Goal: Information Seeking & Learning: Learn about a topic

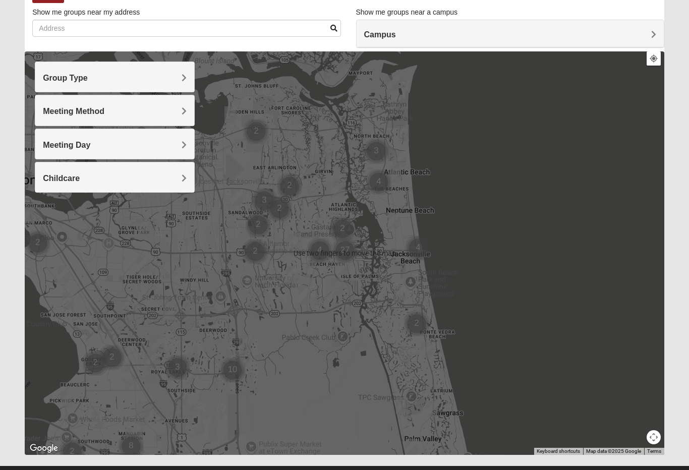
scroll to position [66, 0]
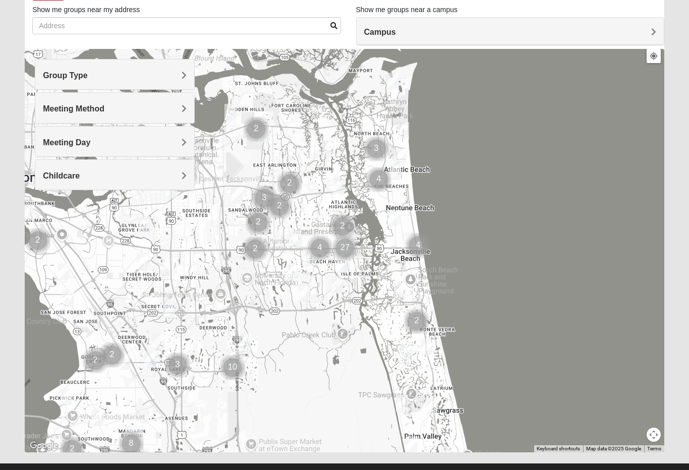
click at [176, 74] on h4 "Group Type" at bounding box center [115, 76] width 144 height 10
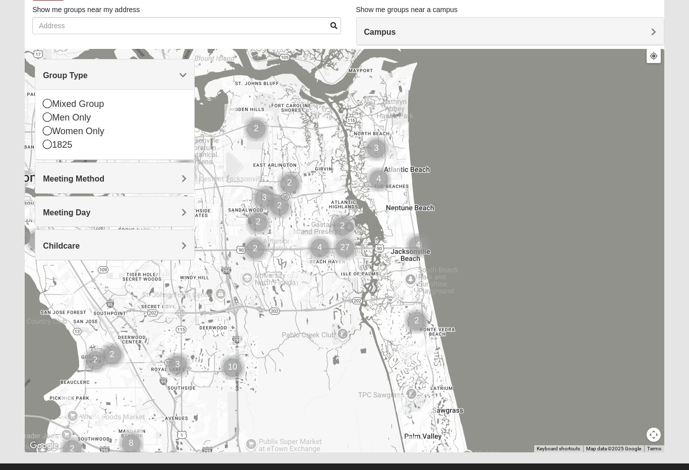
click at [52, 104] on div "Mixed Group" at bounding box center [115, 104] width 144 height 14
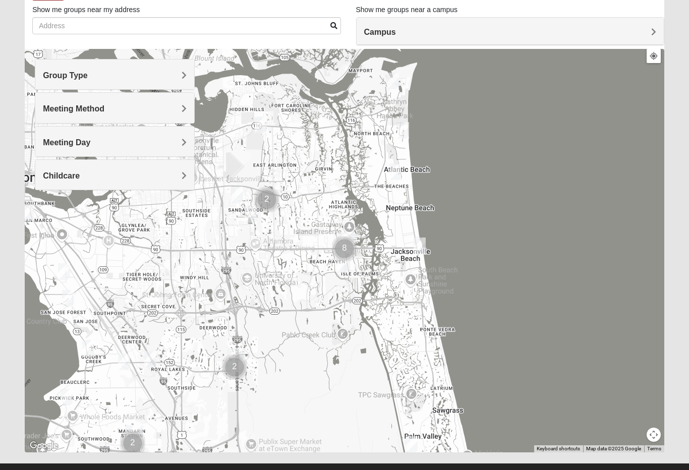
click at [176, 100] on div "Meeting Method" at bounding box center [114, 108] width 159 height 30
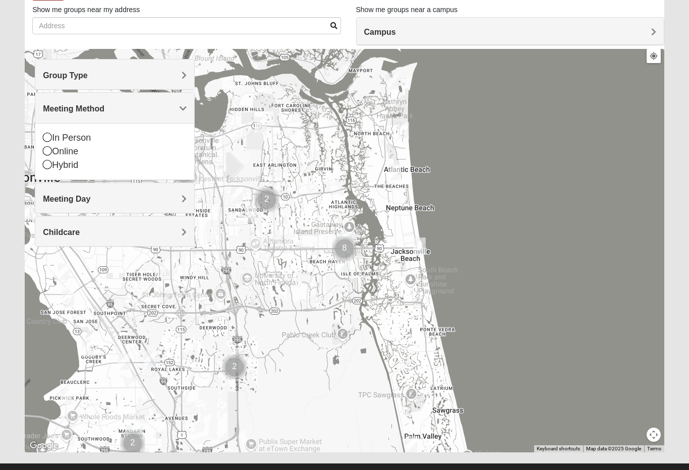
click at [52, 132] on div "In Person" at bounding box center [115, 138] width 144 height 14
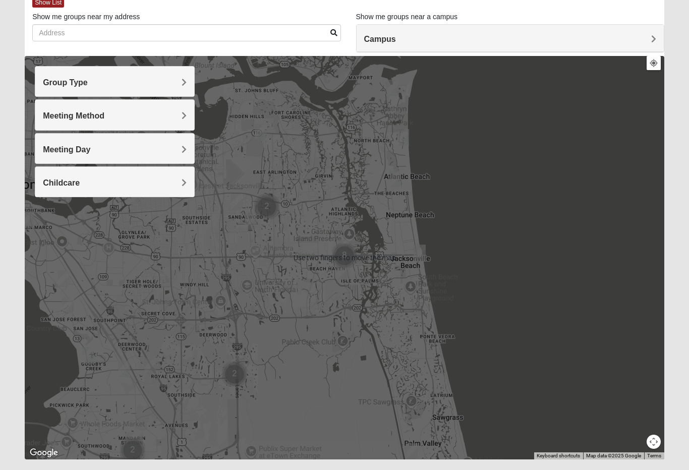
scroll to position [60, 0]
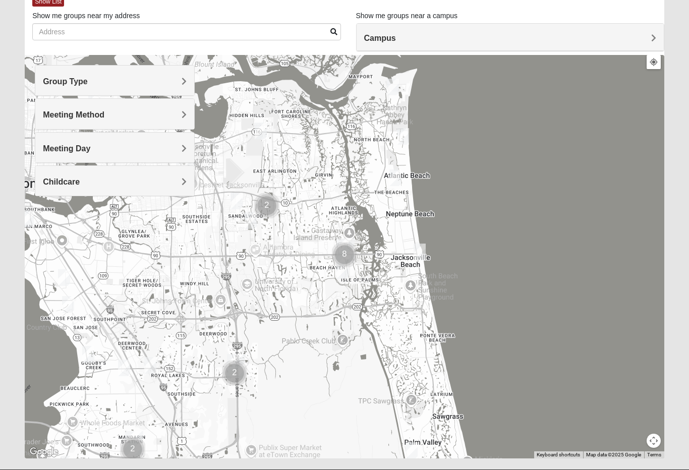
click at [657, 439] on button "Map camera controls" at bounding box center [653, 440] width 14 height 14
click at [602, 422] on button "Move left" at bounding box center [600, 423] width 14 height 14
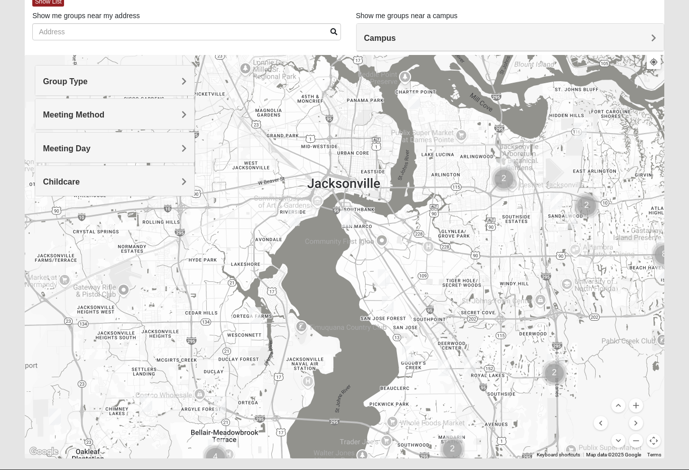
click at [619, 442] on button "Move down" at bounding box center [618, 440] width 14 height 14
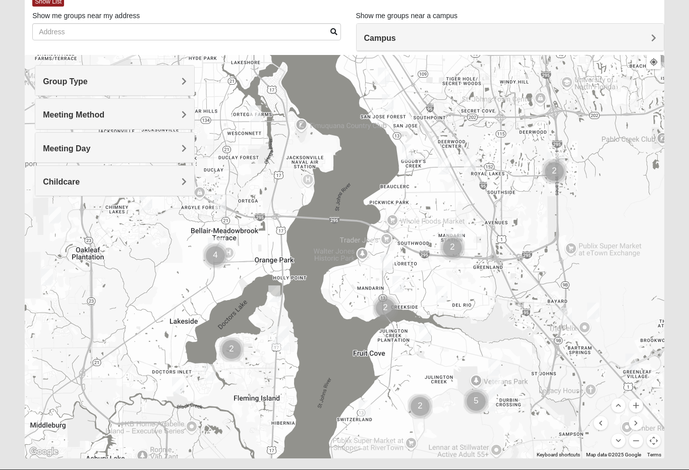
click at [617, 445] on button "Move down" at bounding box center [618, 440] width 14 height 14
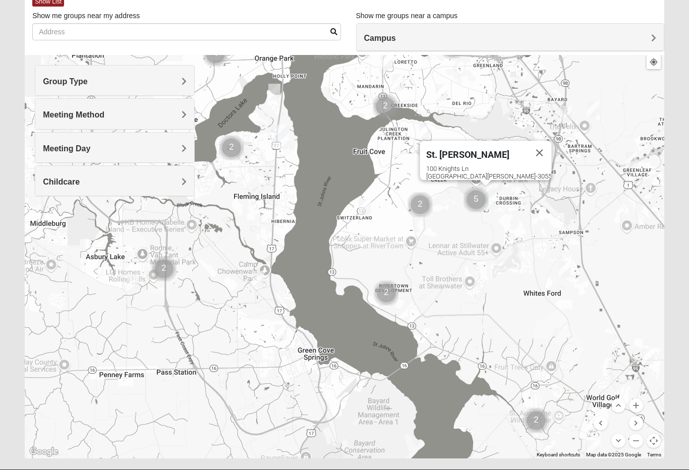
click at [491, 247] on div "St. Johns 100 Knights Ln St Johns, FL 32259-3055" at bounding box center [344, 256] width 639 height 403
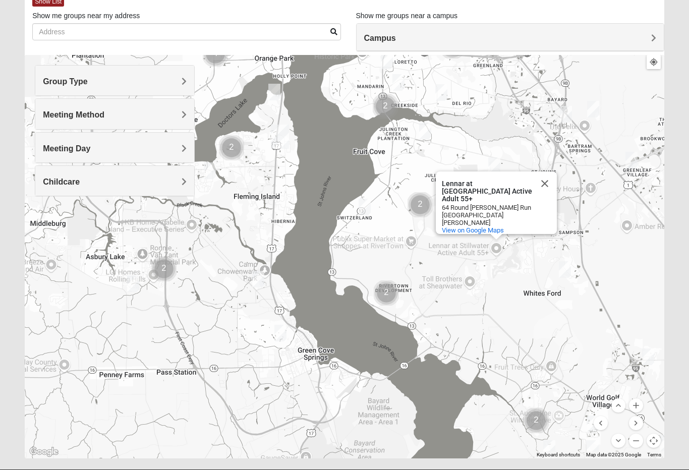
click at [518, 147] on div "Lennar at Stillwater Active Adult 55+ Lennar at Stillwater Active Adult 55+ 64 …" at bounding box center [344, 256] width 639 height 403
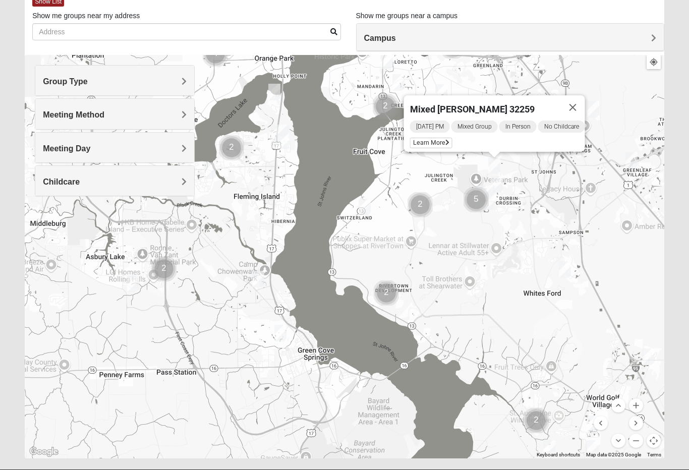
click at [574, 266] on img "Mixed Stevens 32092" at bounding box center [564, 269] width 20 height 25
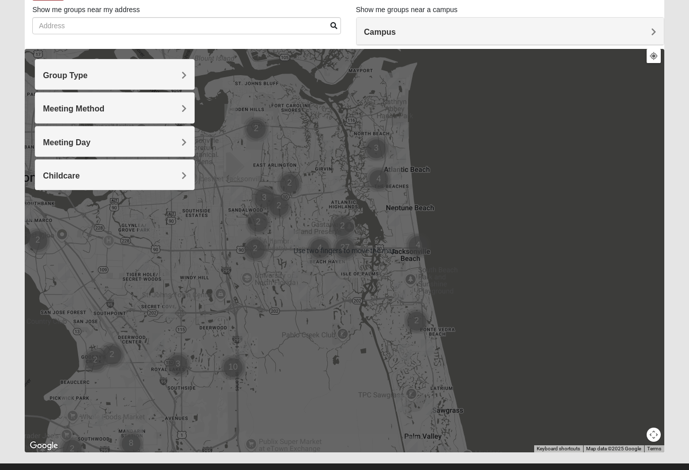
scroll to position [66, 0]
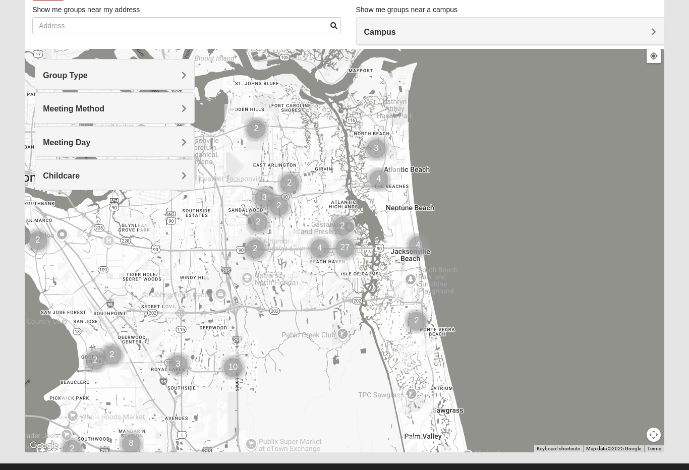
click at [656, 433] on button "Map camera controls" at bounding box center [653, 434] width 14 height 14
click at [600, 413] on button "Move left" at bounding box center [600, 417] width 14 height 14
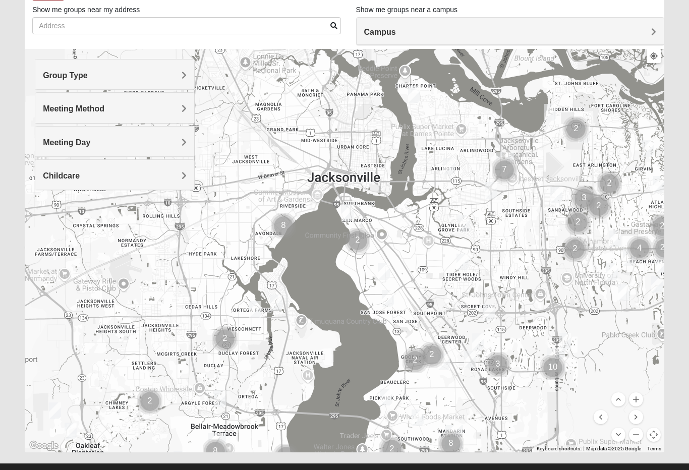
click at [614, 435] on button "Move down" at bounding box center [618, 434] width 14 height 14
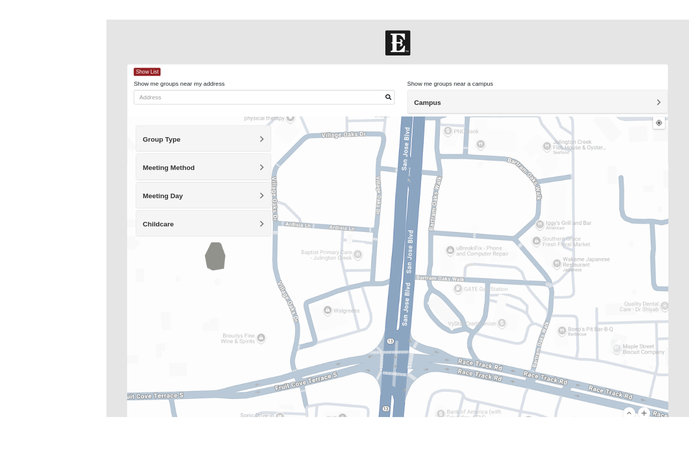
scroll to position [85, 0]
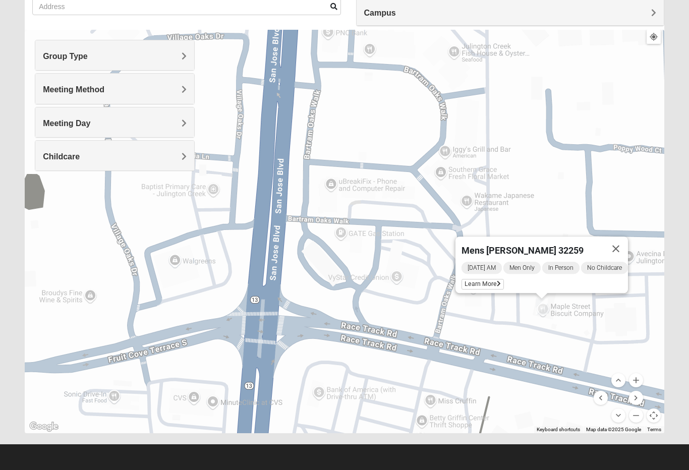
click at [618, 245] on button "Close" at bounding box center [615, 248] width 24 height 24
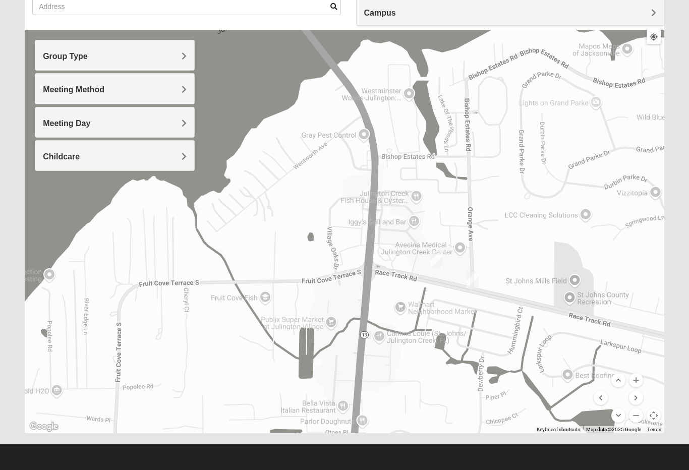
click at [616, 420] on button "Move down" at bounding box center [618, 415] width 14 height 14
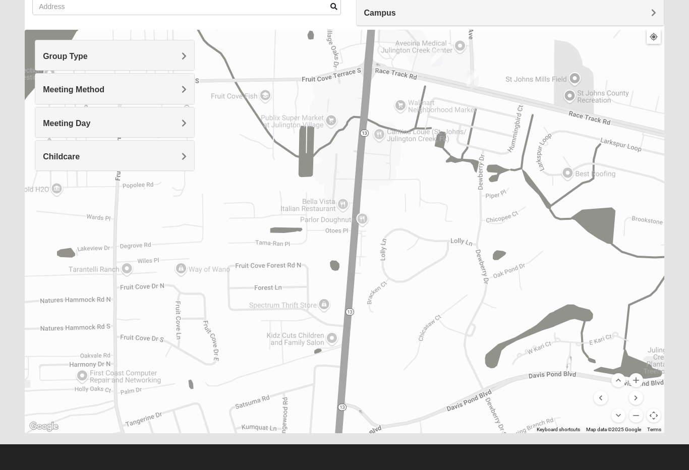
click at [637, 399] on button "Move right" at bounding box center [636, 398] width 14 height 14
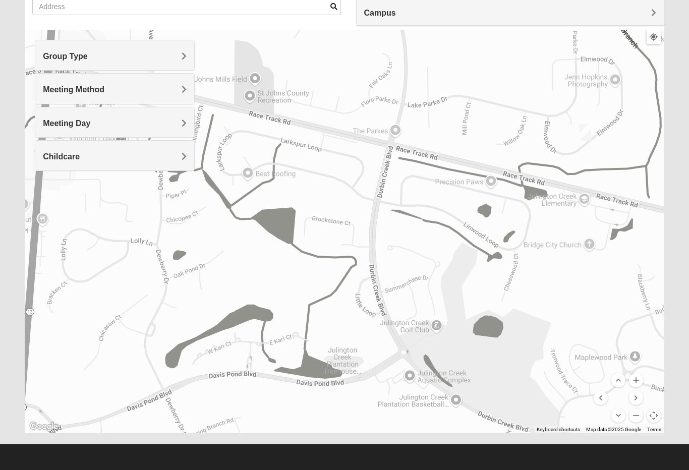
click at [598, 398] on button "Move left" at bounding box center [600, 398] width 14 height 14
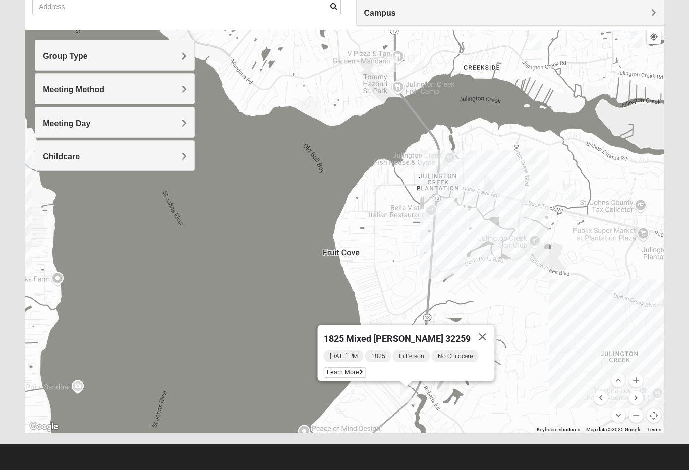
click at [492, 393] on div "1825 Mixed [PERSON_NAME] 32259 [DATE] PM 1825 In Person No Childcare Learn More" at bounding box center [344, 231] width 639 height 403
click at [486, 336] on button "Close" at bounding box center [482, 337] width 24 height 24
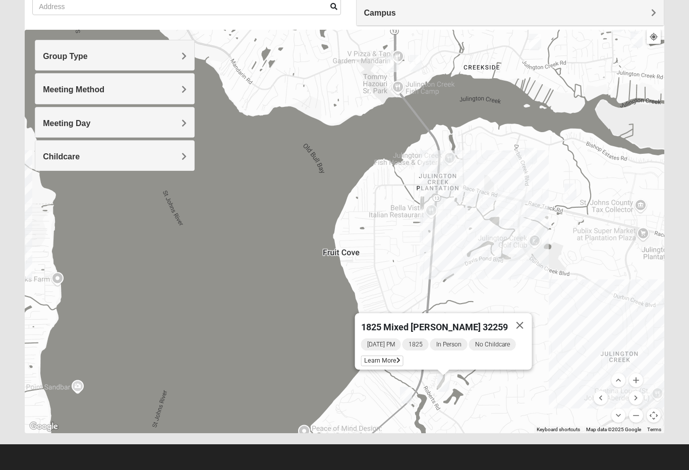
click at [519, 324] on button "Close" at bounding box center [520, 325] width 24 height 24
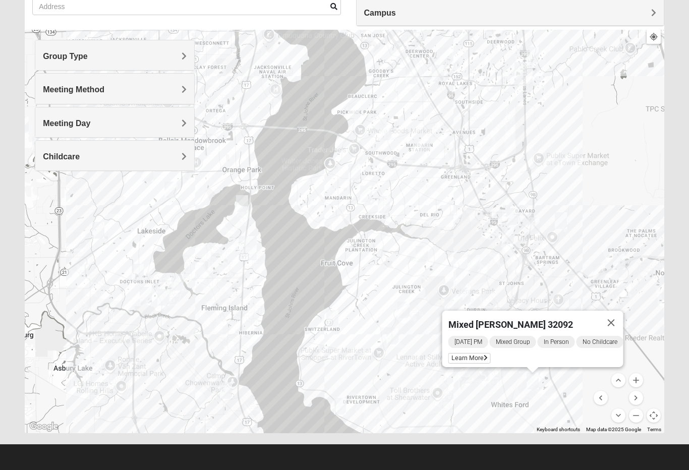
click at [618, 315] on button "Close" at bounding box center [611, 322] width 24 height 24
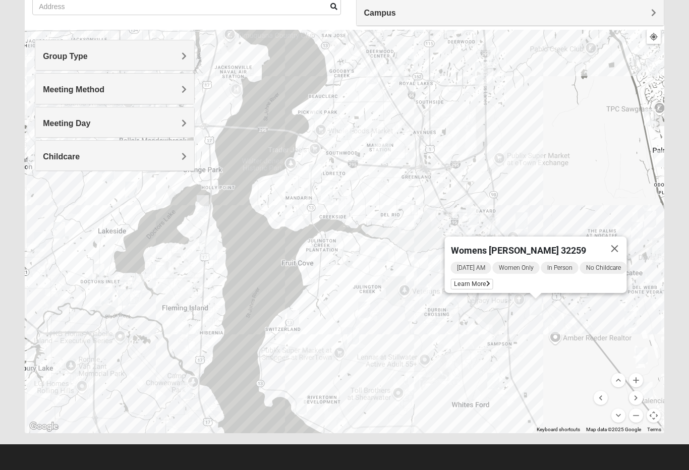
click at [615, 248] on button "Close" at bounding box center [614, 248] width 24 height 24
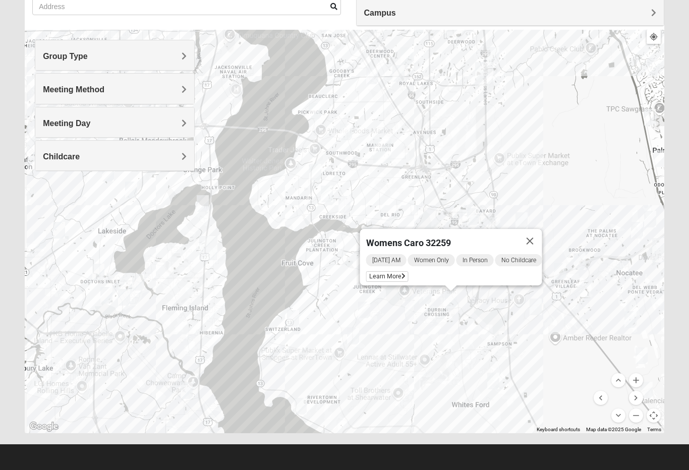
click at [531, 234] on button "Close" at bounding box center [530, 241] width 24 height 24
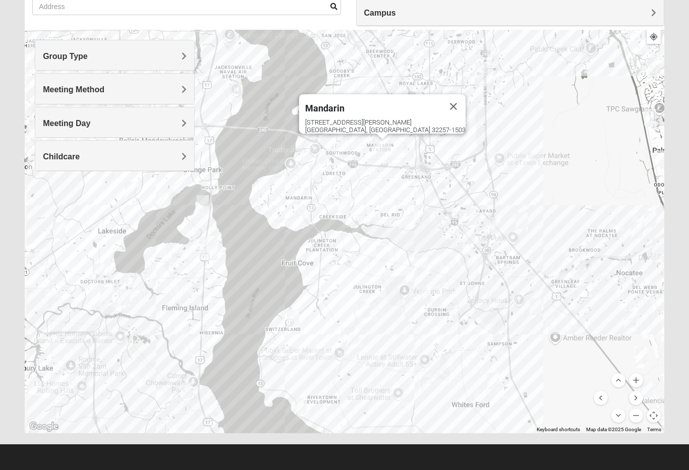
click at [374, 106] on div "Mandarin" at bounding box center [373, 106] width 136 height 24
click at [441, 94] on button "Close" at bounding box center [453, 106] width 24 height 24
click at [430, 336] on div at bounding box center [344, 231] width 639 height 403
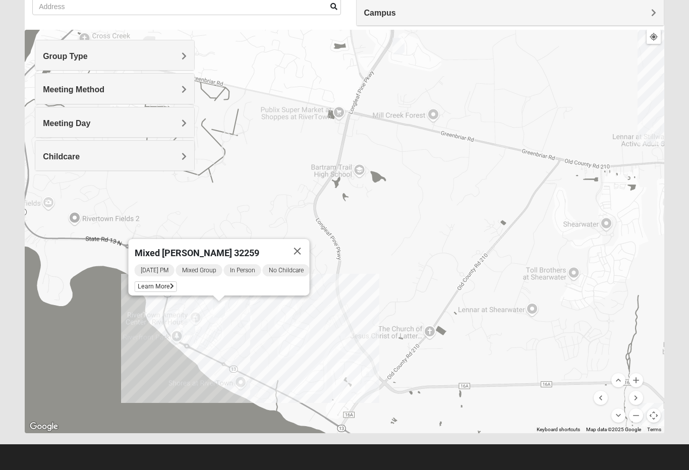
click at [307, 242] on button "Close" at bounding box center [297, 251] width 24 height 24
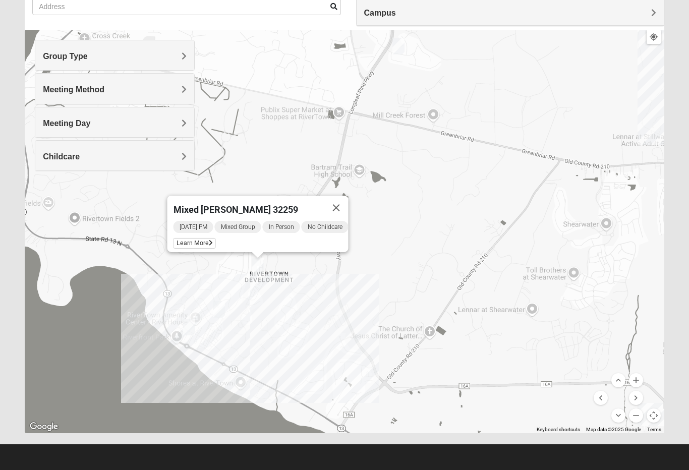
click at [344, 207] on button "Close" at bounding box center [336, 208] width 24 height 24
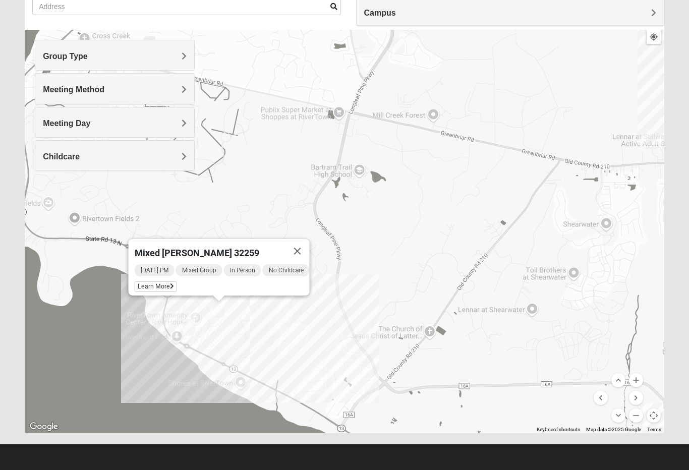
click at [304, 253] on button "Close" at bounding box center [297, 251] width 24 height 24
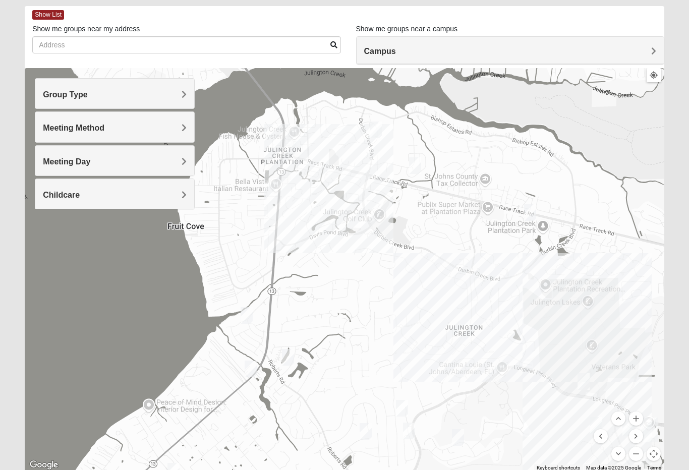
scroll to position [66, 0]
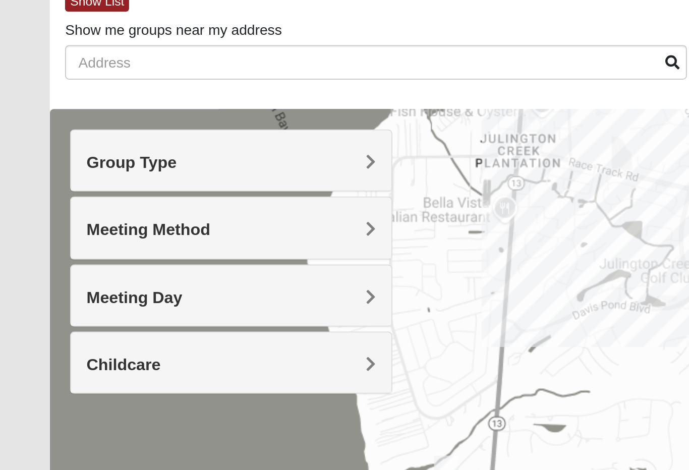
scroll to position [61, 0]
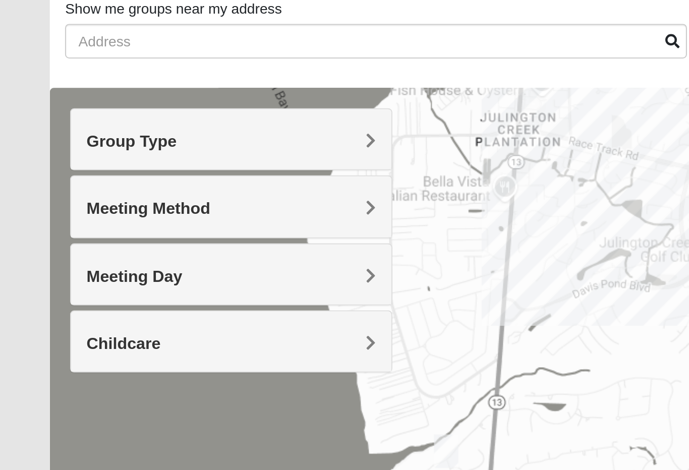
click at [50, 84] on span "Group Type" at bounding box center [65, 80] width 45 height 9
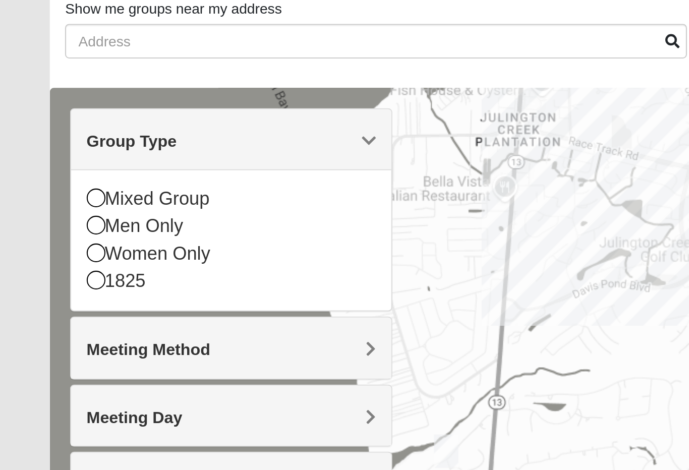
click at [46, 110] on icon at bounding box center [47, 107] width 9 height 9
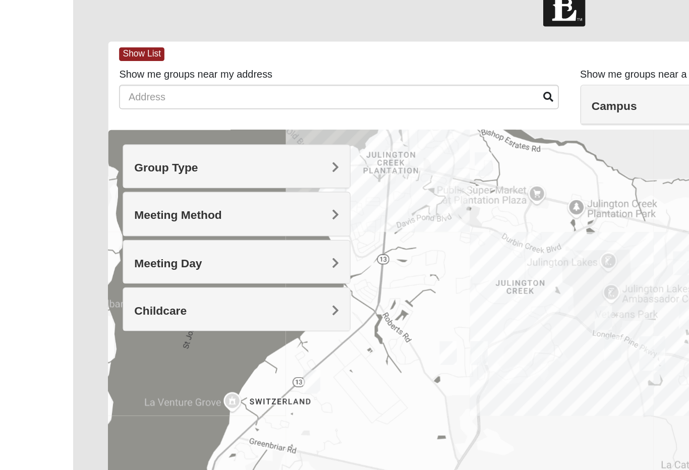
scroll to position [0, 0]
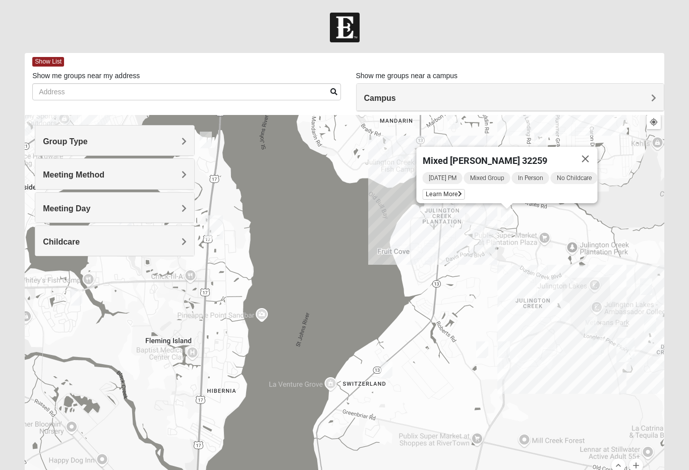
click at [597, 155] on button "Close" at bounding box center [585, 159] width 24 height 24
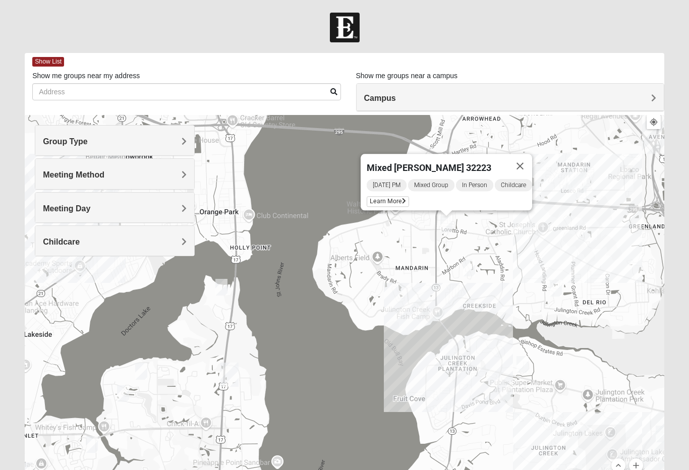
click at [532, 159] on button "Close" at bounding box center [520, 166] width 24 height 24
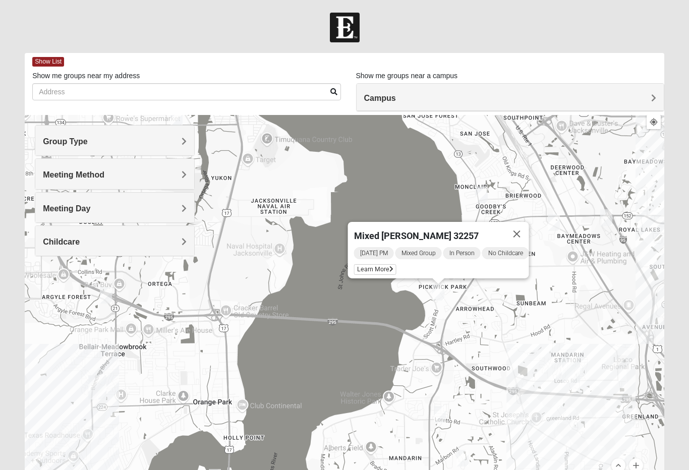
click at [529, 231] on button "Close" at bounding box center [517, 234] width 24 height 24
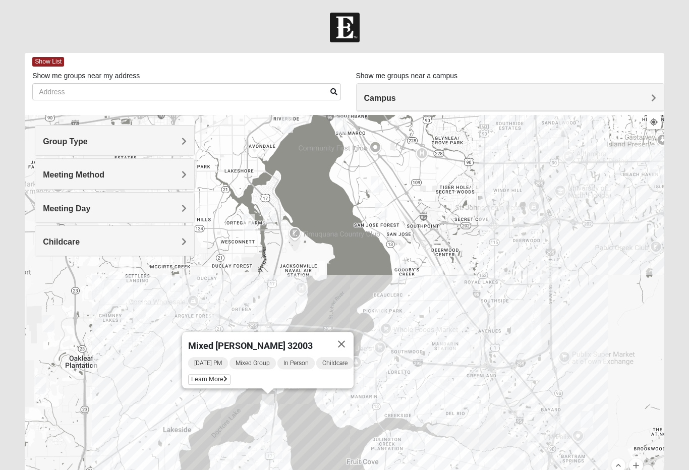
click at [349, 336] on button "Close" at bounding box center [341, 344] width 24 height 24
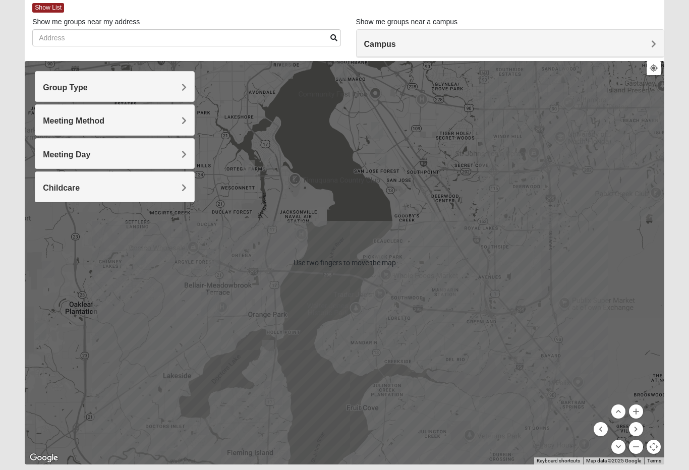
scroll to position [54, 0]
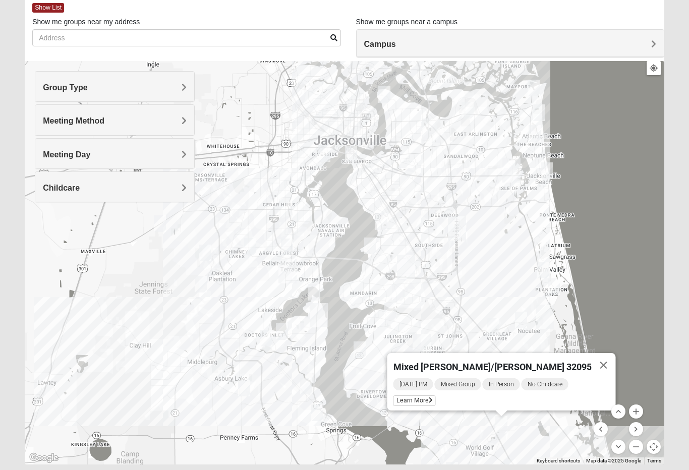
click at [559, 426] on div "Mixed Owen/Monk 32095 Tuesday PM Mixed Group In Person No Childcare Learn More" at bounding box center [344, 262] width 639 height 403
click at [591, 359] on button "Close" at bounding box center [603, 365] width 24 height 24
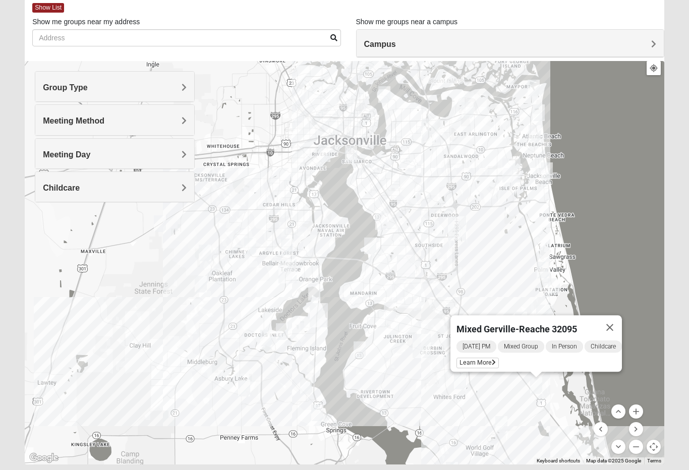
click at [622, 323] on button "Close" at bounding box center [609, 327] width 24 height 24
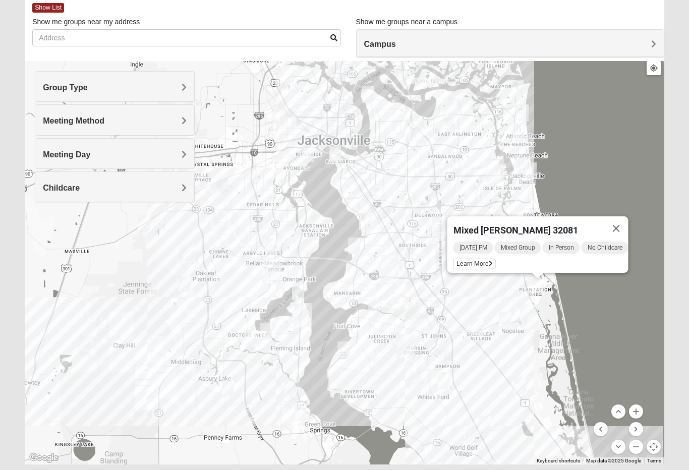
click at [623, 232] on button "Close" at bounding box center [616, 228] width 24 height 24
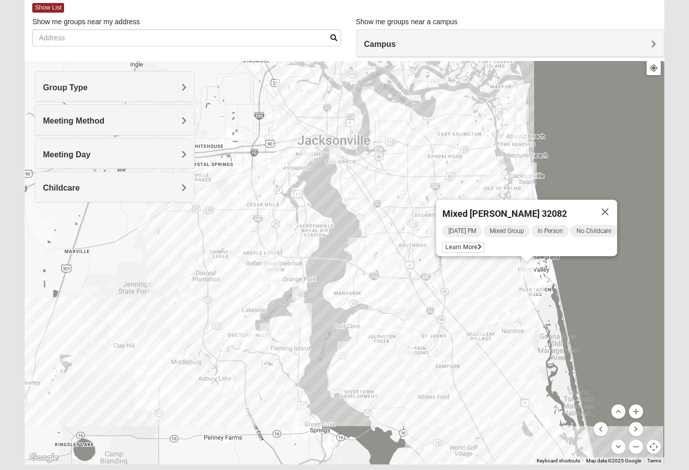
click at [612, 213] on button "Close" at bounding box center [605, 212] width 24 height 24
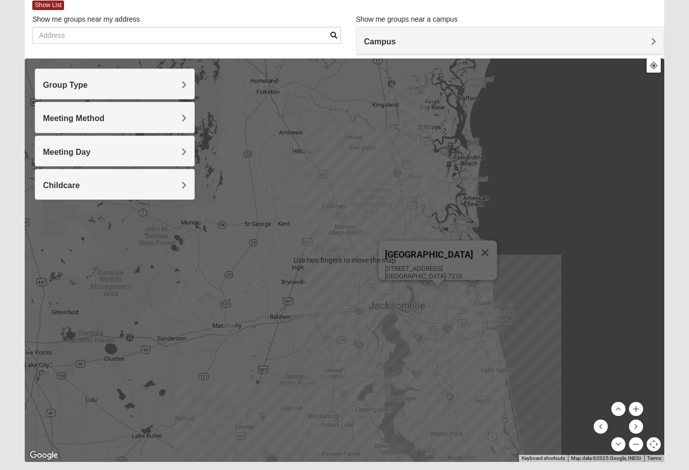
scroll to position [66, 0]
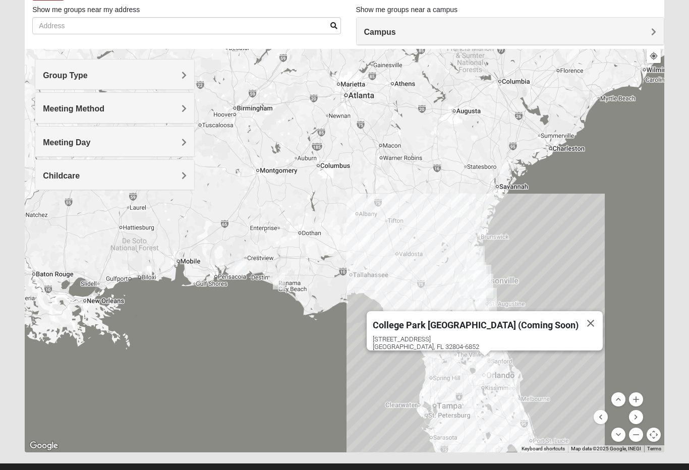
click at [578, 312] on button "Close" at bounding box center [590, 323] width 24 height 24
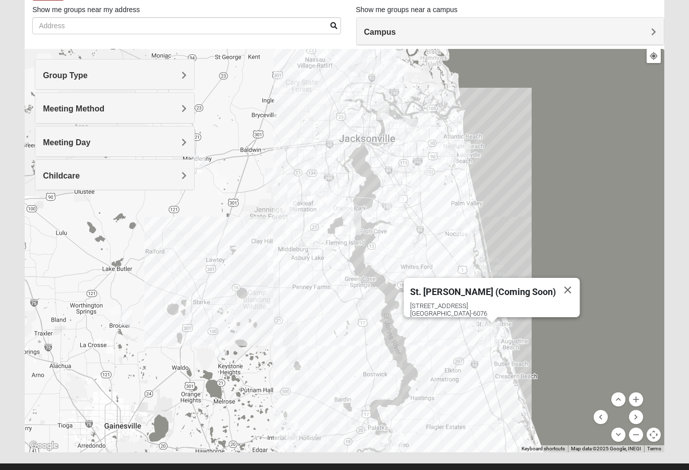
click at [560, 285] on button "Close" at bounding box center [567, 290] width 24 height 24
